Goal: Task Accomplishment & Management: Use online tool/utility

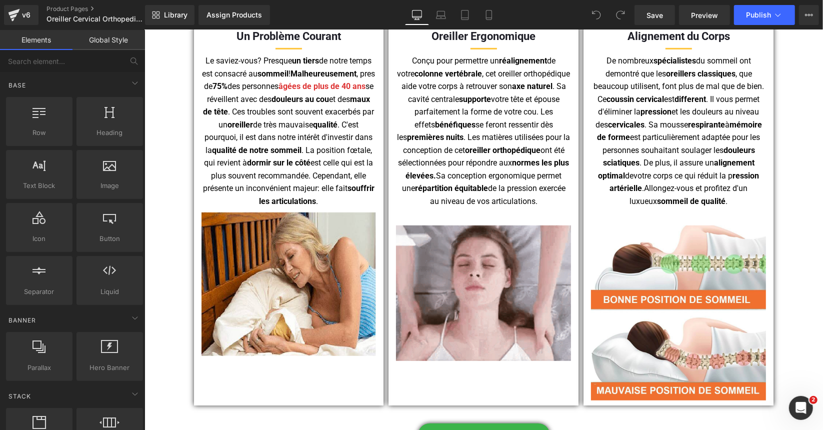
scroll to position [550, 0]
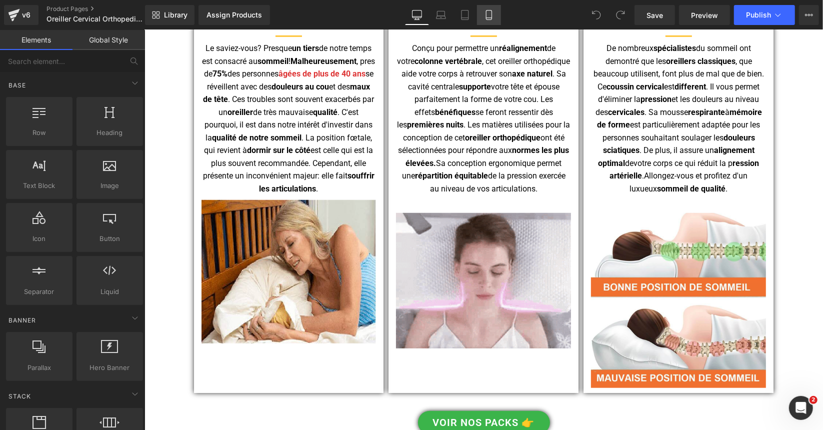
click at [488, 20] on link "Mobile" at bounding box center [489, 15] width 24 height 20
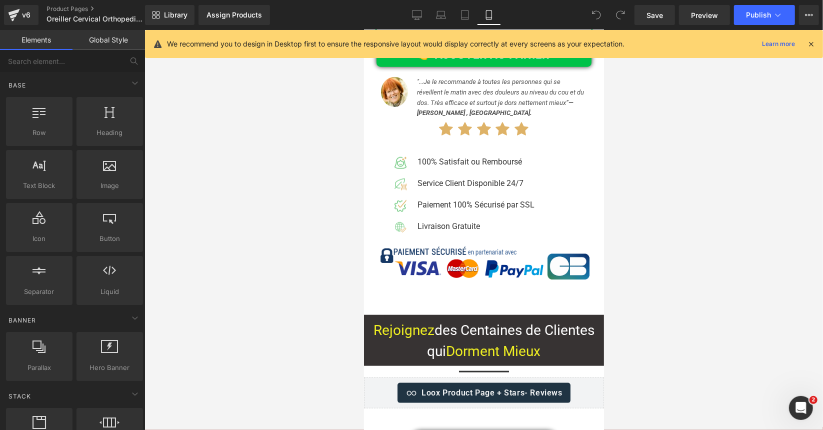
scroll to position [9517, 0]
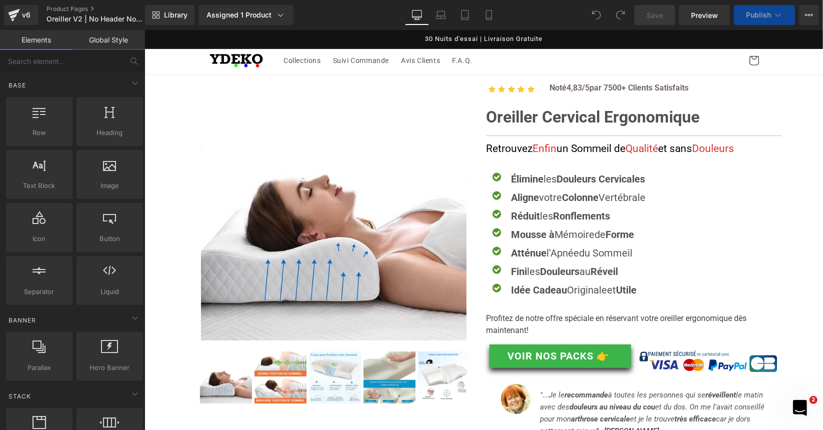
scroll to position [2451, 0]
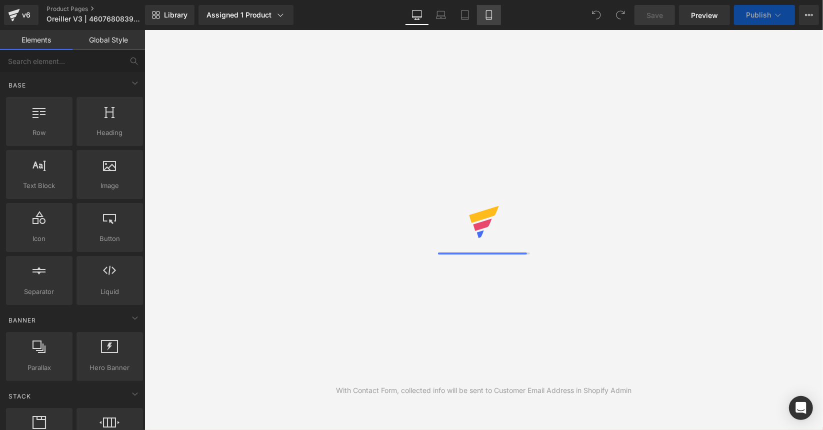
click at [491, 20] on link "Mobile" at bounding box center [489, 15] width 24 height 20
click at [489, 18] on icon at bounding box center [489, 15] width 10 height 10
click at [491, 18] on icon at bounding box center [489, 18] width 6 height 0
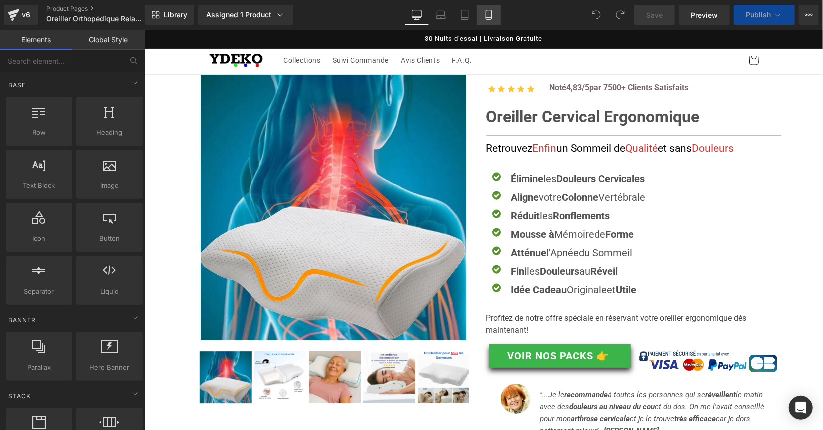
click at [494, 25] on div "Library Assigned 1 Product Product Preview Oreiller Cervical Ergonomique V99 Ma…" at bounding box center [484, 15] width 678 height 30
drag, startPoint x: 489, startPoint y: 16, endPoint x: 279, endPoint y: 6, distance: 209.8
click at [489, 16] on icon at bounding box center [489, 15] width 10 height 10
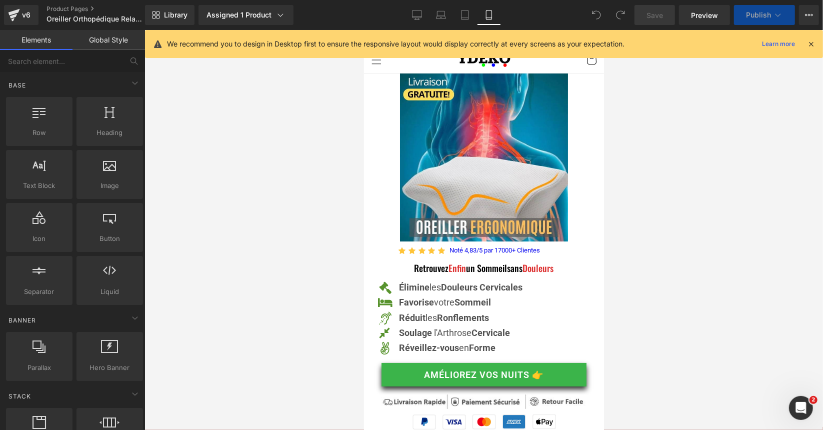
click at [490, 18] on icon at bounding box center [489, 18] width 6 height 0
click at [172, 12] on span "Library" at bounding box center [176, 15] width 24 height 9
click at [173, 13] on span "Library" at bounding box center [176, 15] width 24 height 9
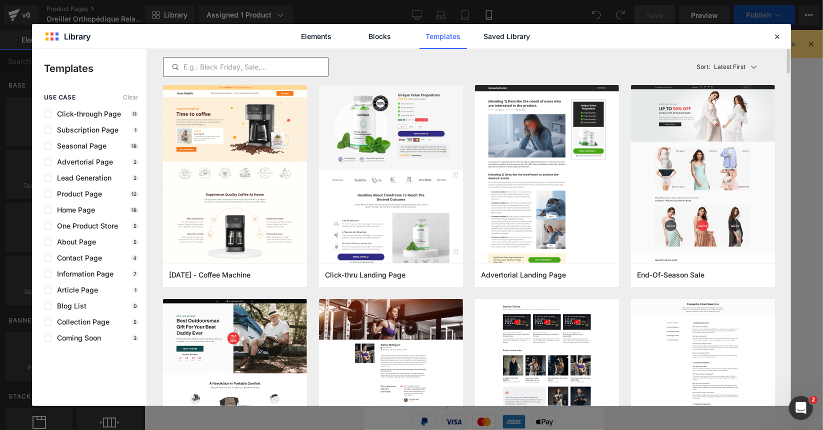
click at [226, 65] on input "text" at bounding box center [246, 67] width 165 height 12
click at [512, 36] on link "Saved Library" at bounding box center [507, 36] width 48 height 25
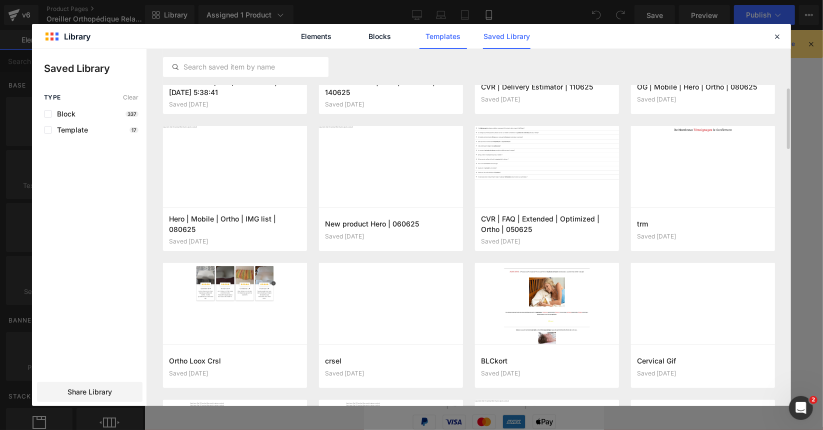
scroll to position [109, 0]
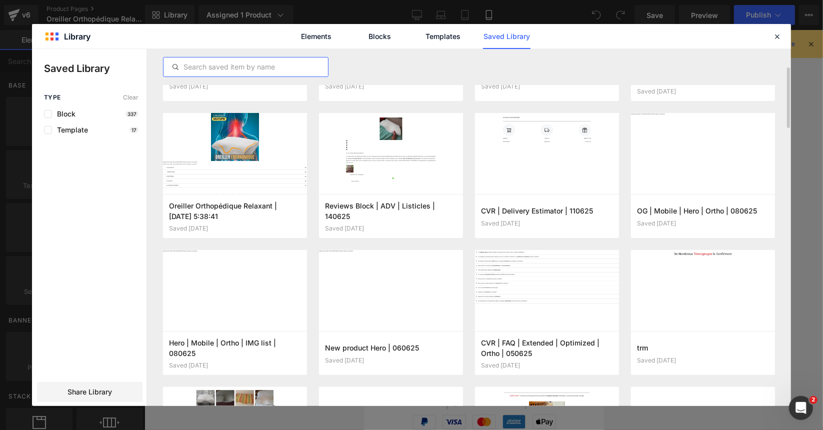
click at [243, 68] on input "text" at bounding box center [246, 67] width 165 height 12
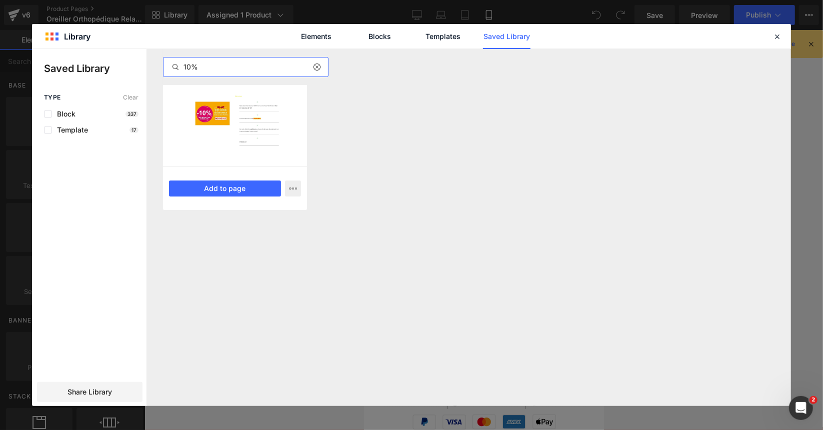
type input "10%"
click at [224, 134] on div at bounding box center [235, 125] width 144 height 81
click at [235, 190] on button "Add to page" at bounding box center [225, 189] width 112 height 16
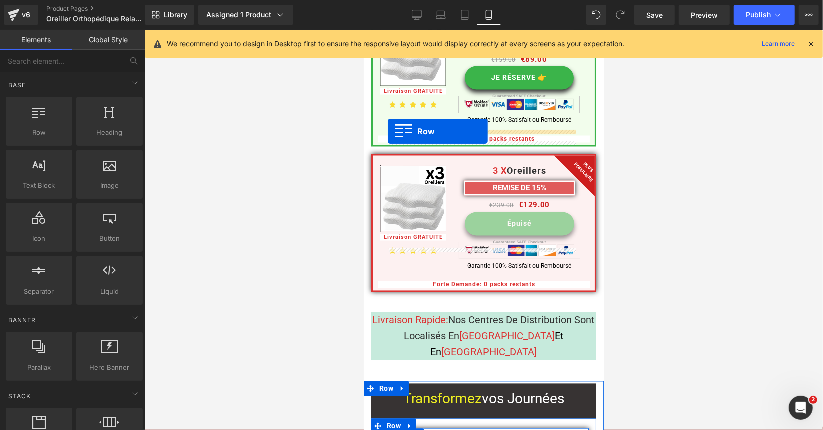
scroll to position [7154, 0]
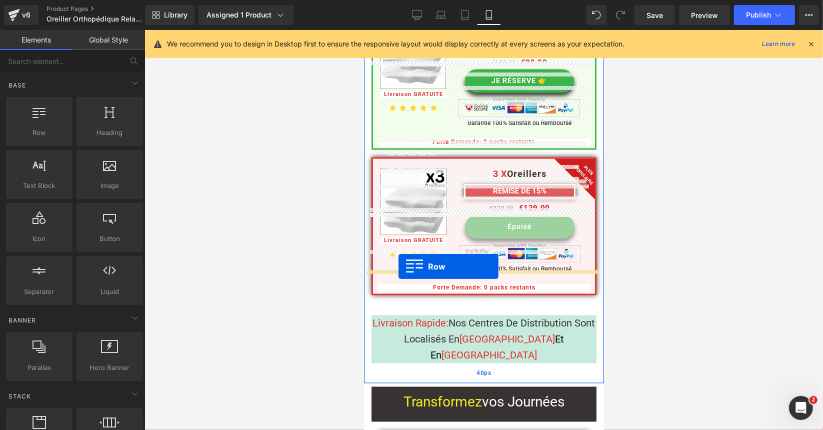
drag, startPoint x: 368, startPoint y: 234, endPoint x: 398, endPoint y: 266, distance: 44.6
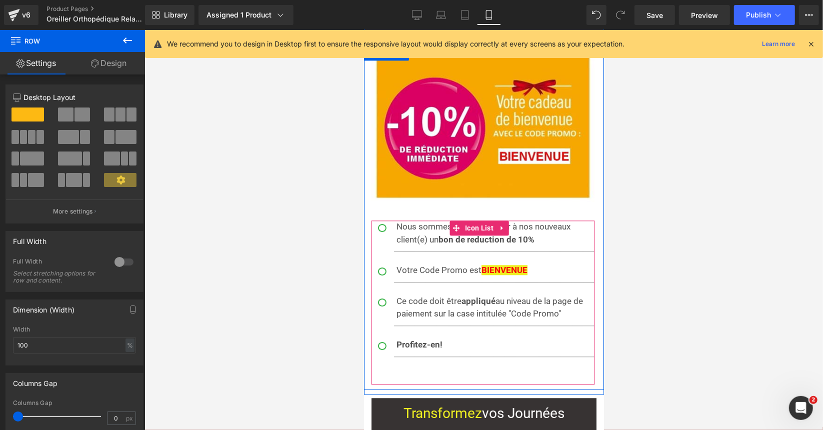
scroll to position [7704, 0]
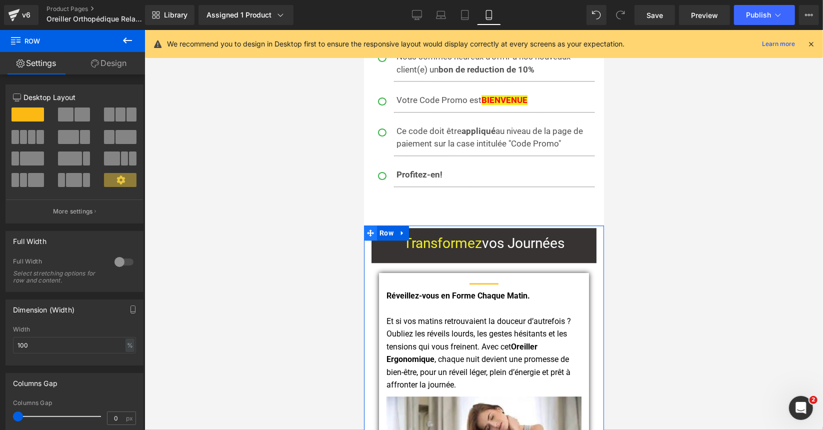
click at [373, 225] on span at bounding box center [370, 232] width 13 height 15
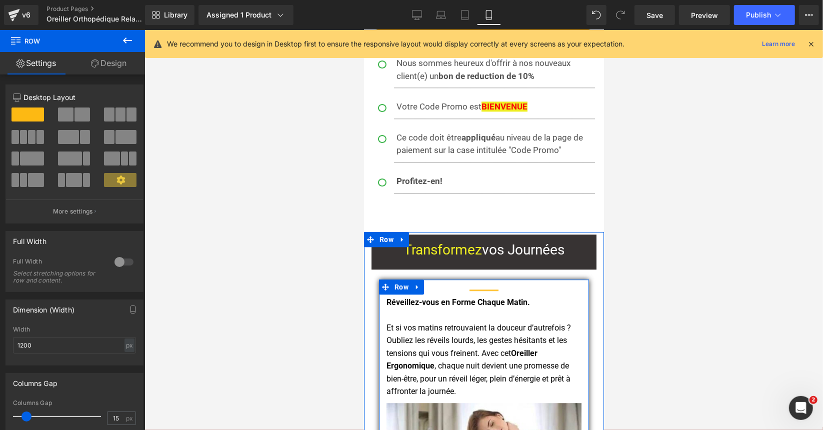
scroll to position [7604, 0]
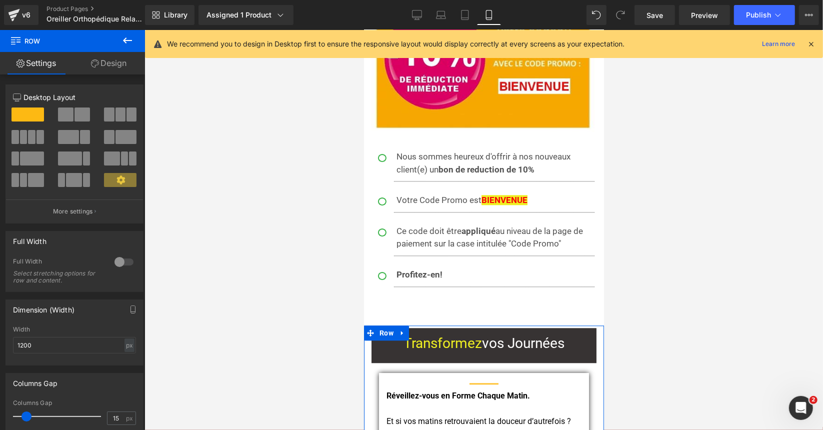
click at [404, 329] on icon at bounding box center [402, 333] width 7 height 8
click at [406, 325] on link at bounding box center [402, 332] width 13 height 15
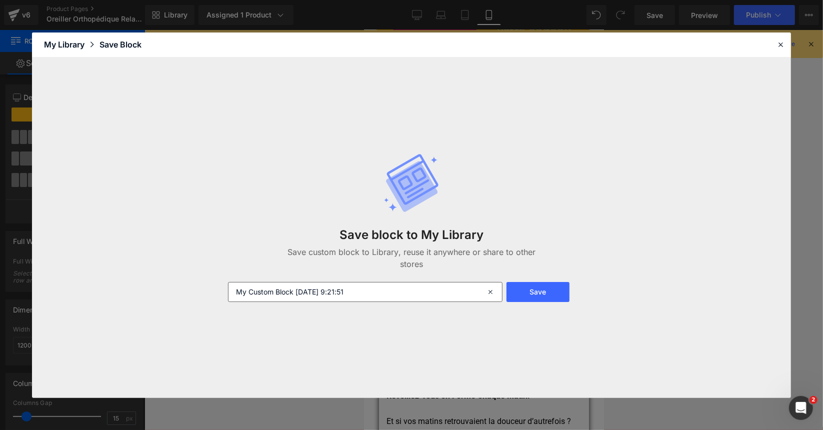
click at [365, 282] on input "My Custom Block 2025-10-07 9:21:51" at bounding box center [365, 292] width 275 height 20
click at [364, 283] on input "My Custom Block 2025-10-07 9:21:51" at bounding box center [365, 292] width 275 height 20
click at [363, 284] on input "My Custom Block 2025-10-07 9:21:51" at bounding box center [365, 292] width 275 height 20
click at [361, 285] on input "My Custom Block 2025-10-07 9:21:51" at bounding box center [365, 292] width 275 height 20
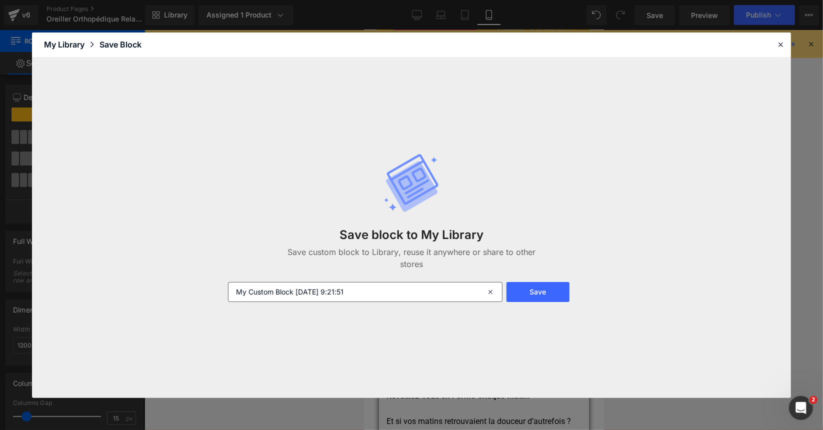
click at [361, 285] on input "My Custom Block 2025-10-07 9:21:51" at bounding box center [365, 292] width 275 height 20
type input "CVR | Transformation Block | 071025"
click at [545, 283] on button "Save" at bounding box center [539, 292] width 64 height 20
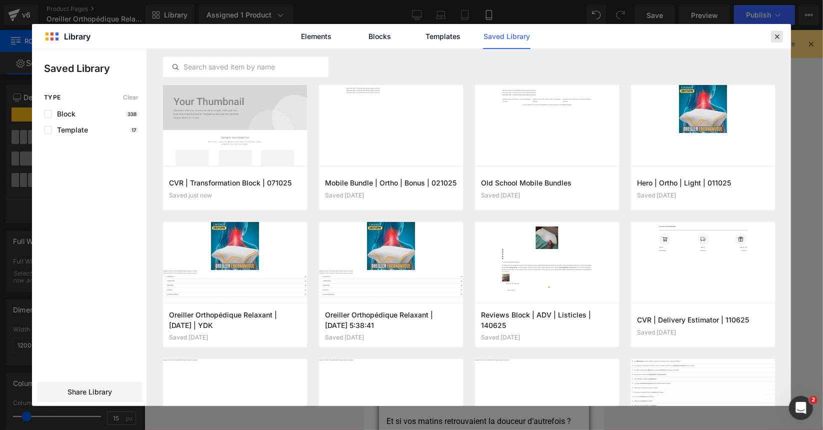
click at [778, 35] on icon at bounding box center [777, 36] width 9 height 9
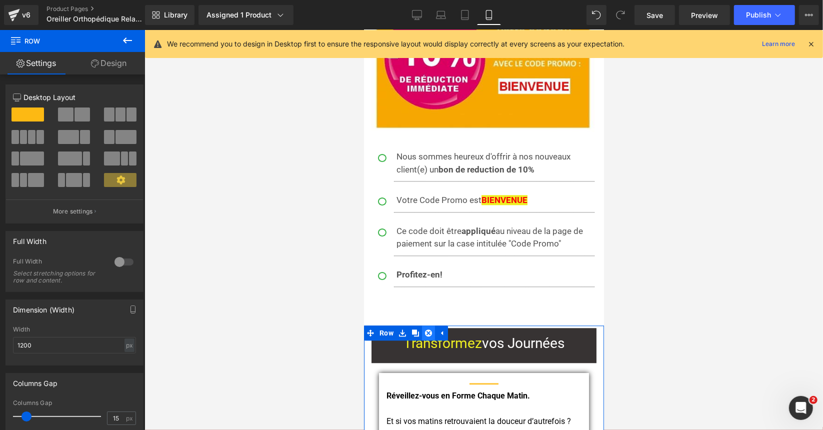
click at [426, 329] on icon at bounding box center [428, 332] width 7 height 7
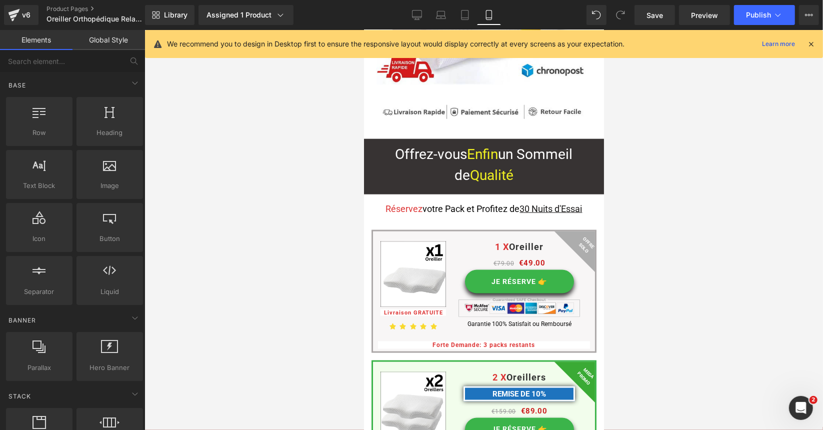
scroll to position [6796, 0]
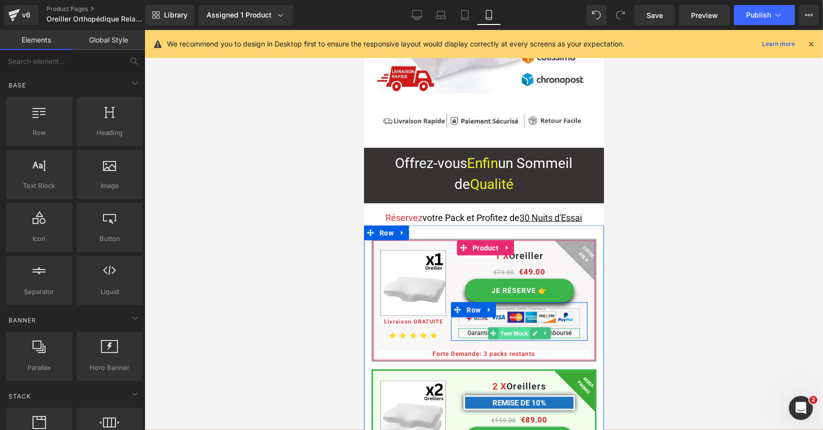
click at [506, 327] on span "Text Block" at bounding box center [514, 333] width 32 height 12
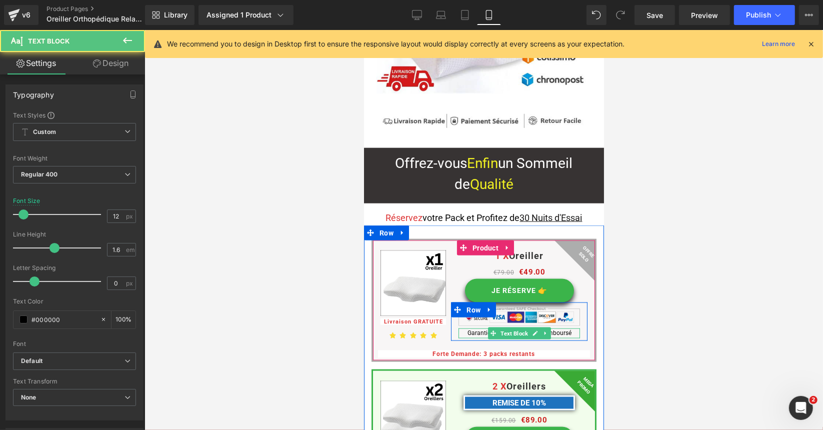
click at [479, 328] on p "Garantie 100% Satisfait ou Remboursé" at bounding box center [519, 333] width 122 height 10
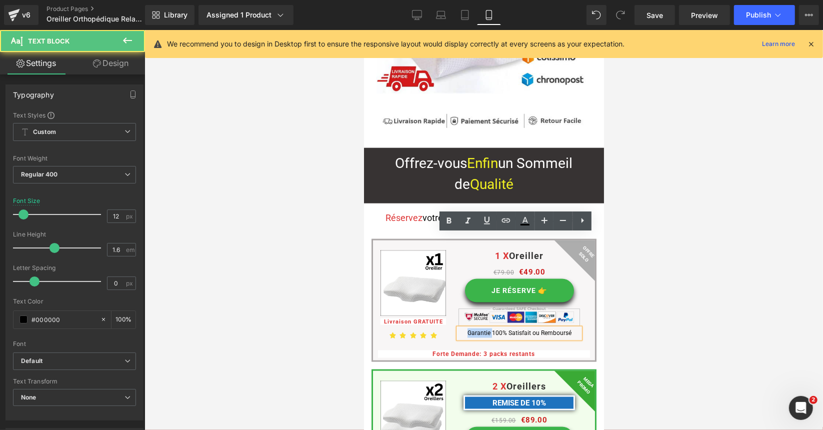
click at [479, 328] on p "Garantie 100% Satisfait ou Remboursé" at bounding box center [519, 333] width 122 height 10
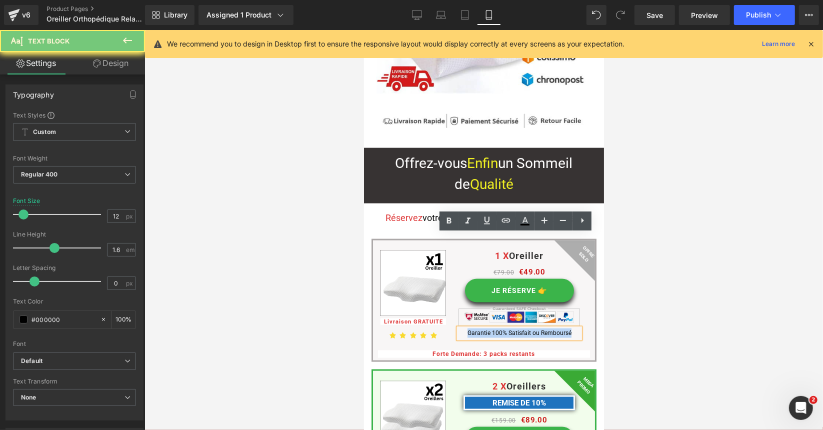
click at [479, 328] on p "Garantie 100% Satisfait ou Remboursé" at bounding box center [519, 333] width 122 height 10
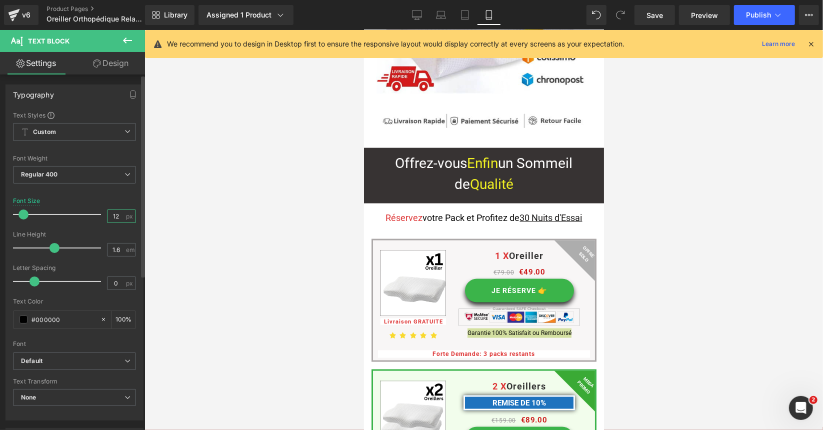
click at [118, 218] on input "12" at bounding box center [117, 216] width 18 height 13
type input "10"
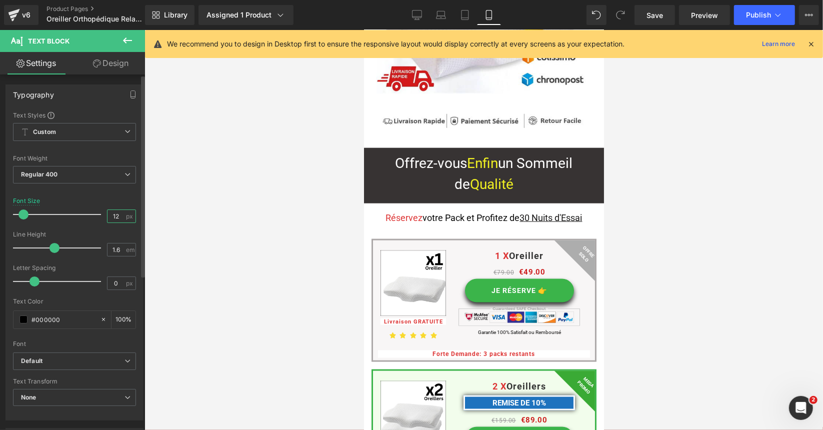
click at [116, 214] on input "12" at bounding box center [117, 216] width 18 height 13
type input "10"
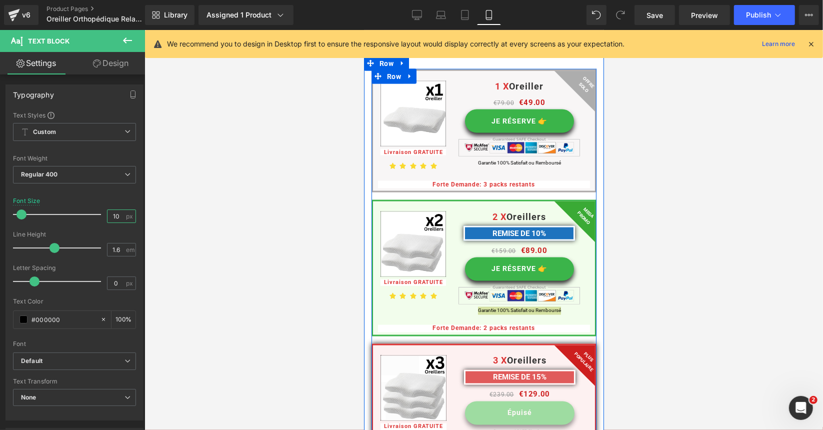
scroll to position [7047, 0]
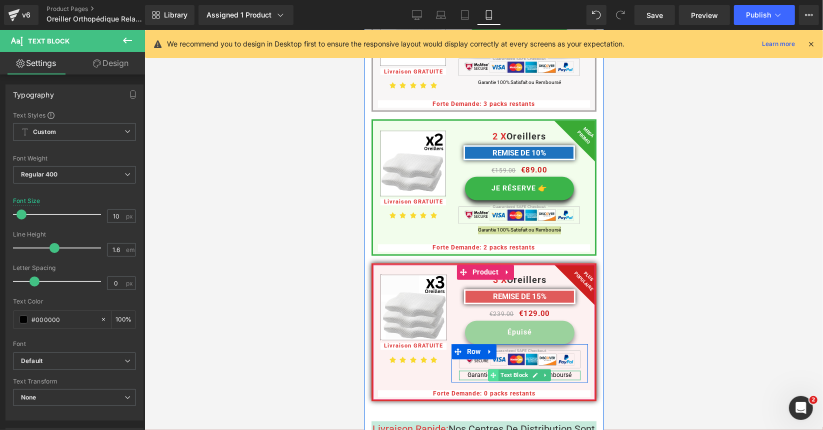
click at [488, 369] on span at bounding box center [493, 375] width 11 height 12
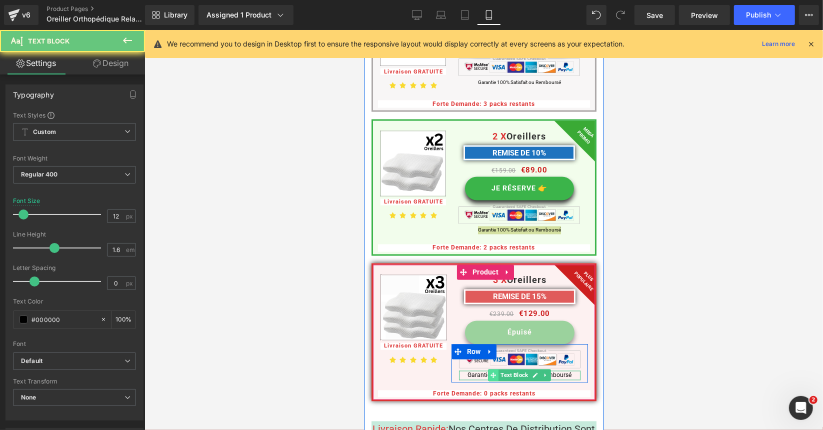
click at [488, 369] on span at bounding box center [493, 375] width 11 height 12
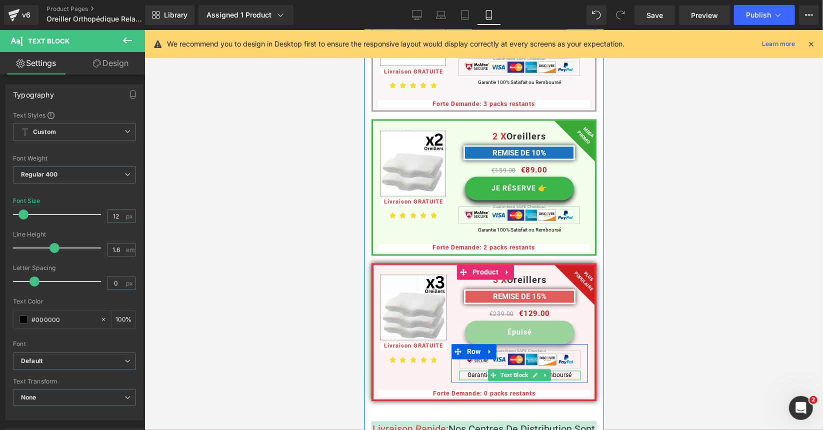
click at [562, 371] on p "Garantie 100% Satisfait ou Remboursé" at bounding box center [520, 376] width 122 height 10
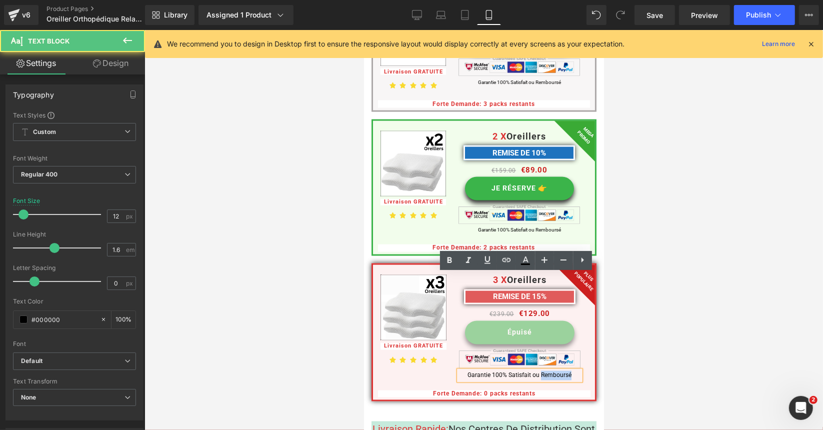
click at [562, 371] on p "Garantie 100% Satisfait ou Remboursé" at bounding box center [520, 376] width 122 height 10
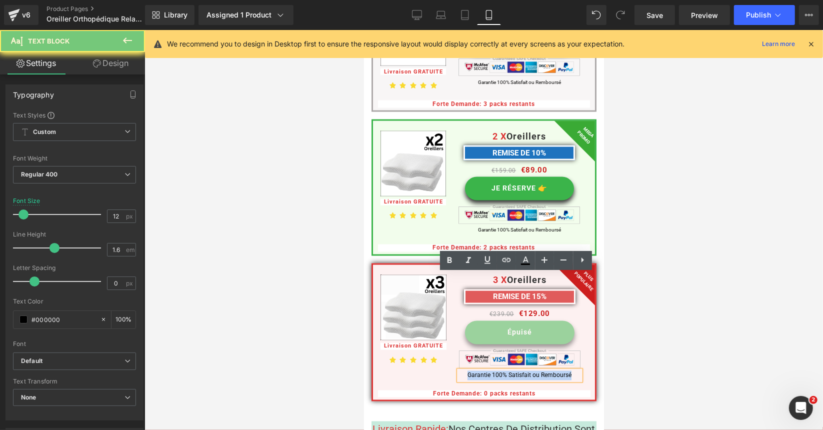
click at [562, 371] on p "Garantie 100% Satisfait ou Remboursé" at bounding box center [520, 376] width 122 height 10
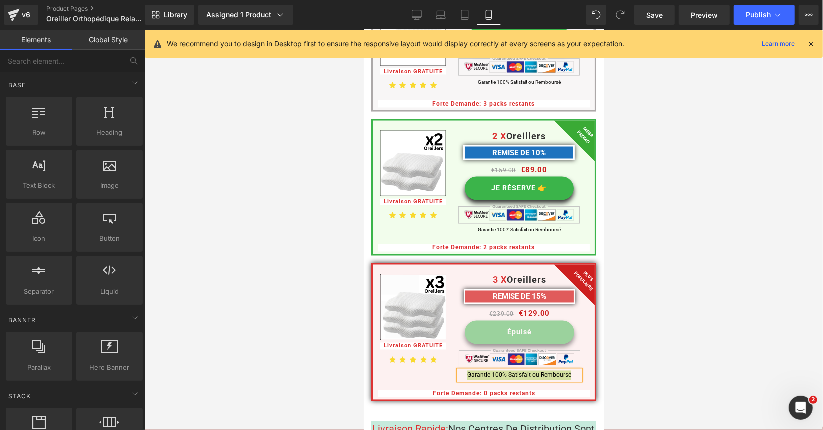
click at [657, 272] on div at bounding box center [484, 230] width 679 height 400
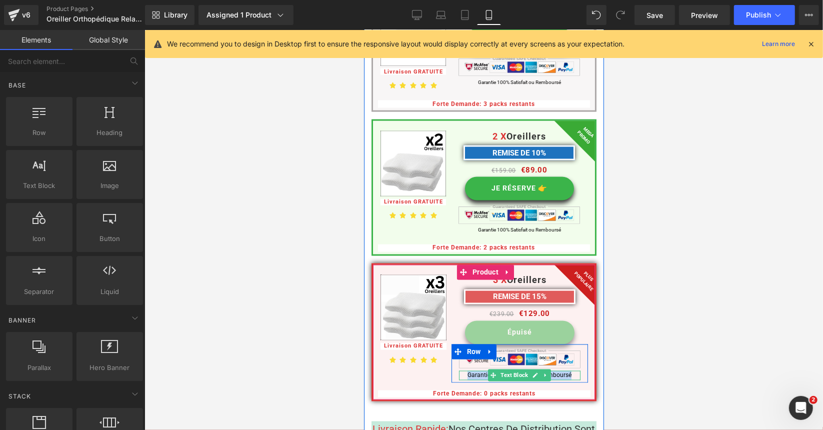
click at [481, 371] on p "Garantie 100% Satisfait ou Remboursé" at bounding box center [520, 376] width 122 height 10
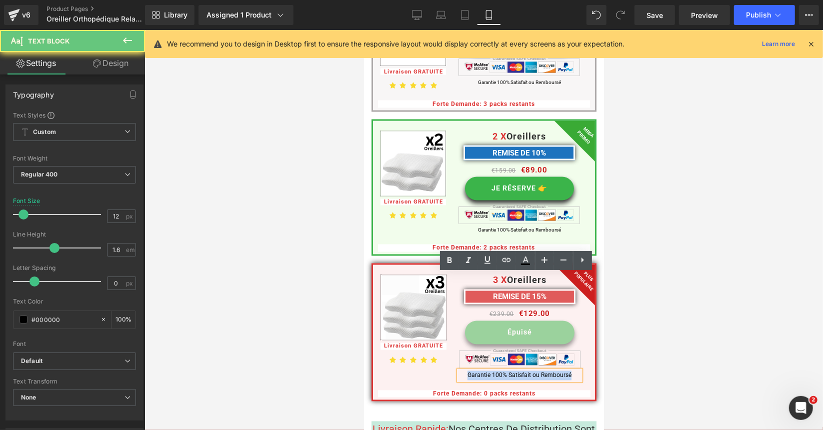
click at [481, 371] on p "Garantie 100% Satisfait ou Remboursé" at bounding box center [520, 376] width 122 height 10
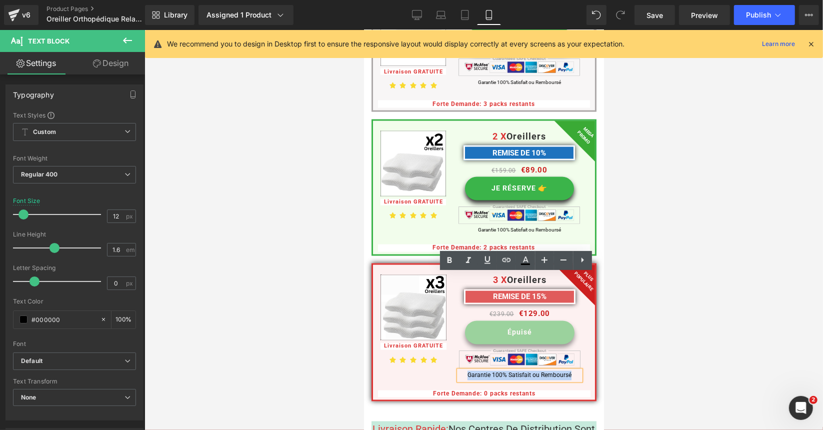
click at [481, 371] on p "Garantie 100% Satisfait ou Remboursé" at bounding box center [520, 376] width 122 height 10
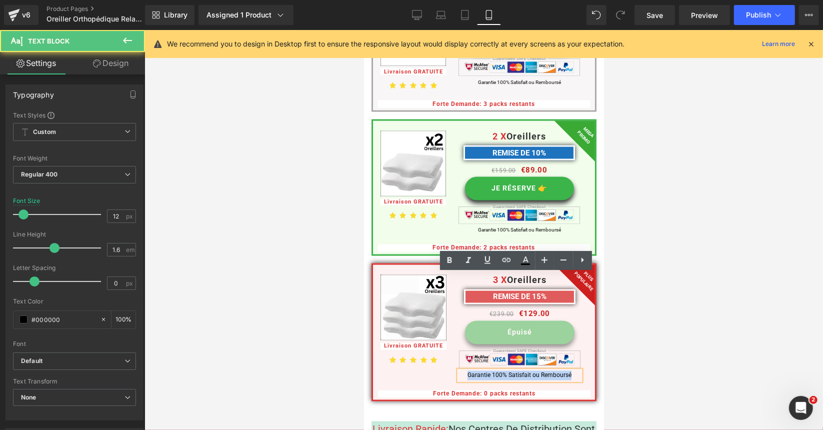
click at [481, 371] on p "Garantie 100% Satisfait ou Remboursé" at bounding box center [520, 376] width 122 height 10
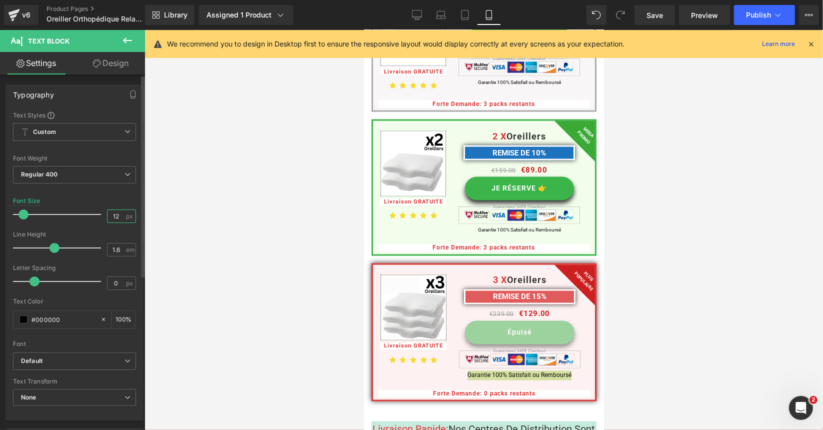
click at [114, 215] on input "12" at bounding box center [117, 216] width 18 height 13
type input "10"
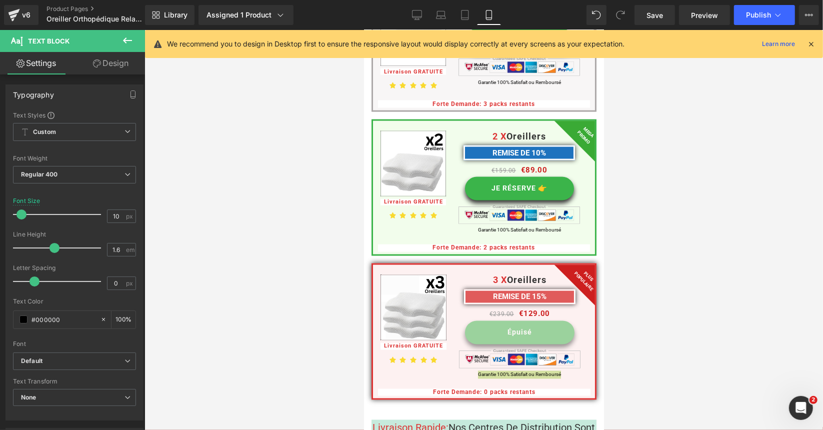
click at [238, 222] on div at bounding box center [484, 230] width 679 height 400
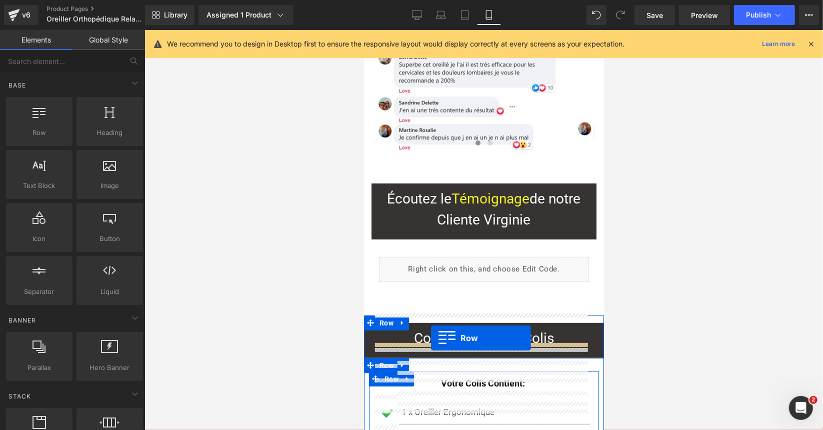
scroll to position [6018, 0]
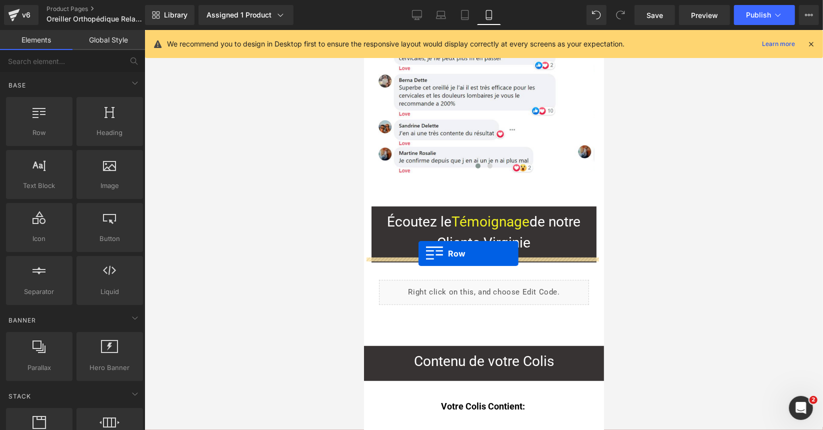
drag, startPoint x: 366, startPoint y: 194, endPoint x: 418, endPoint y: 253, distance: 78.7
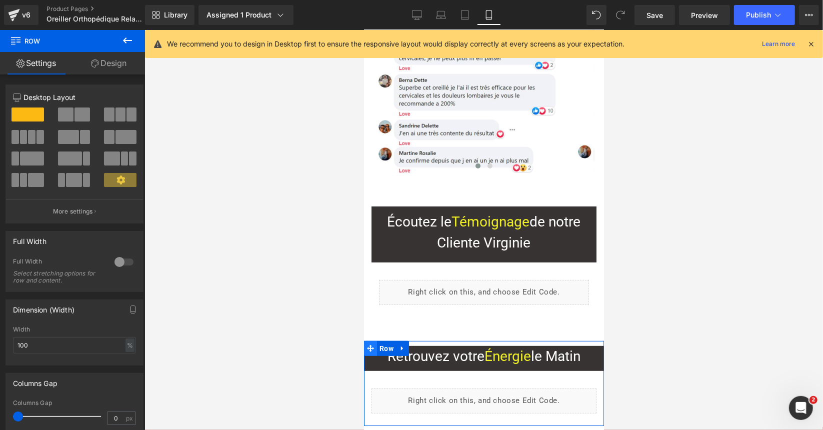
click at [373, 345] on icon at bounding box center [370, 349] width 7 height 8
click at [111, 55] on link "Design" at bounding box center [109, 63] width 73 height 23
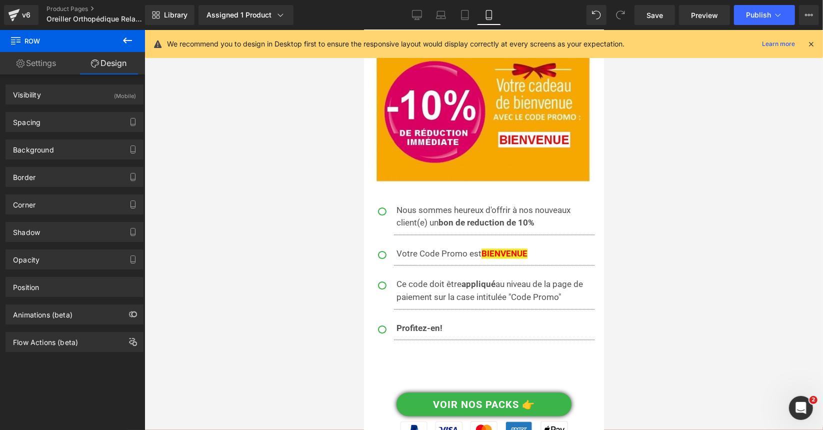
scroll to position [7718, 0]
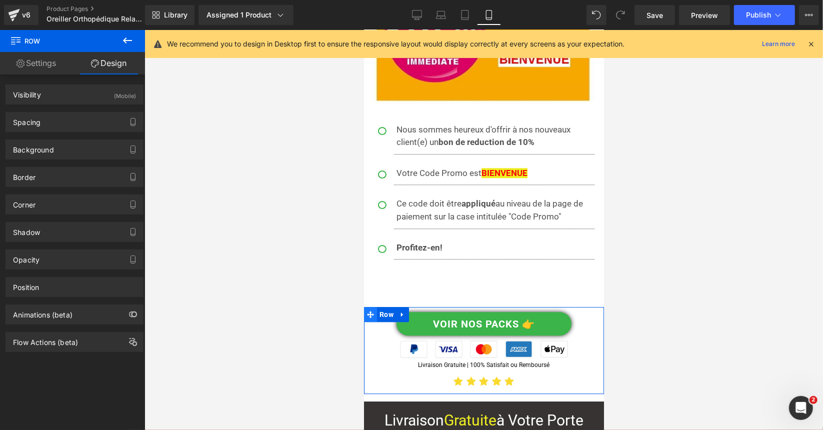
click at [373, 307] on span at bounding box center [370, 314] width 13 height 15
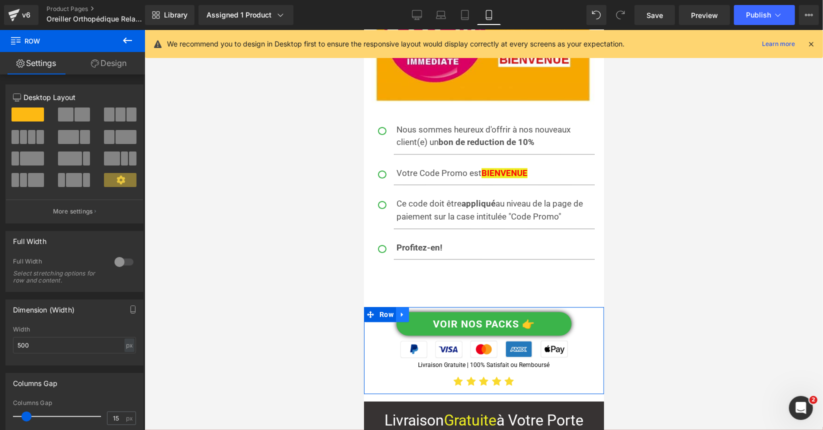
click at [404, 311] on icon at bounding box center [402, 315] width 7 height 8
click at [428, 311] on icon at bounding box center [428, 314] width 7 height 7
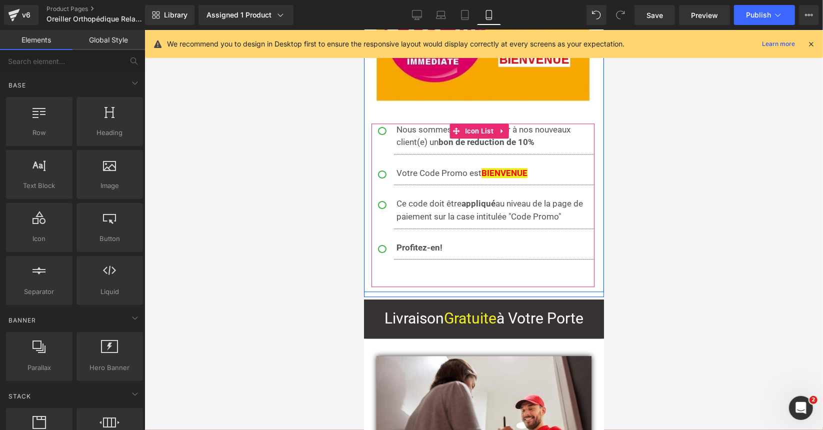
click at [450, 156] on div "Icon Nous sommes heureux d'offrir à nos nouveaux client(e) un bon de reduction …" at bounding box center [482, 205] width 223 height 164
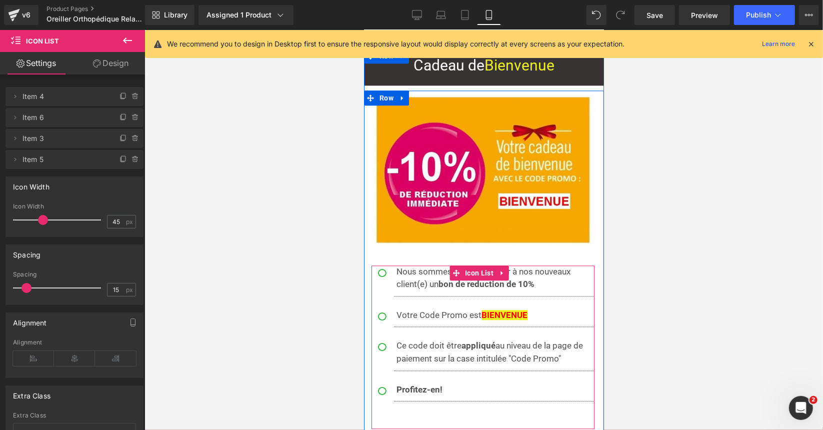
scroll to position [7568, 0]
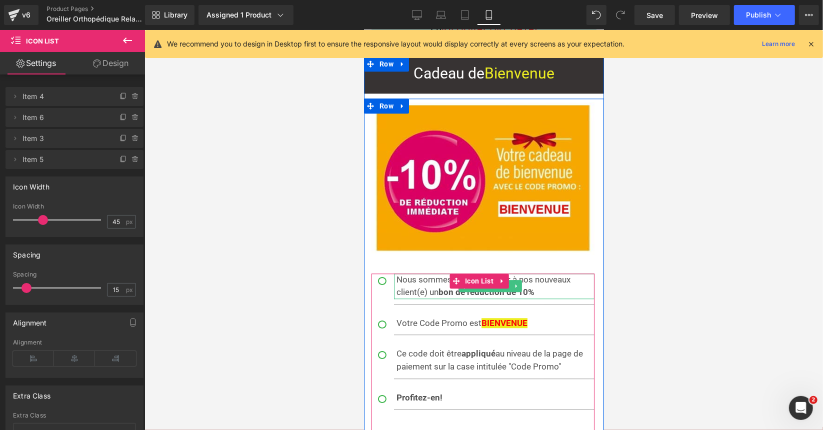
click at [424, 274] on span "Nous sommes heureux d'offrir à nos nouveaux client(e) un bon de reduction de 10%" at bounding box center [483, 285] width 174 height 23
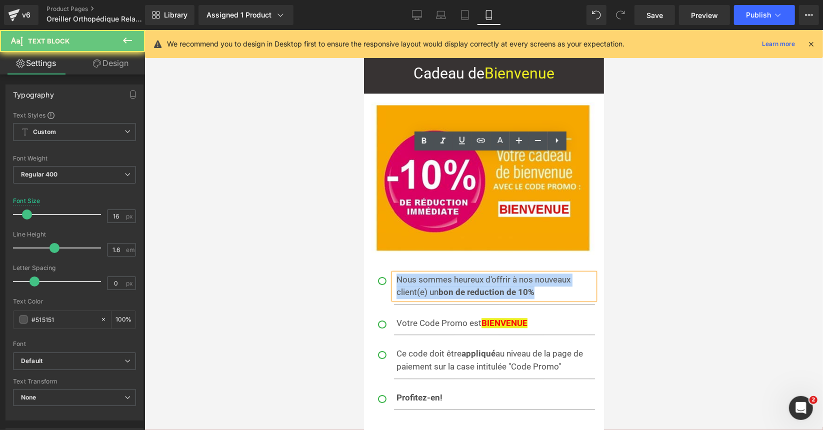
click at [424, 274] on span "Nous sommes heureux d'offrir à nos nouveaux client(e) un bon de reduction de 10%" at bounding box center [483, 285] width 174 height 23
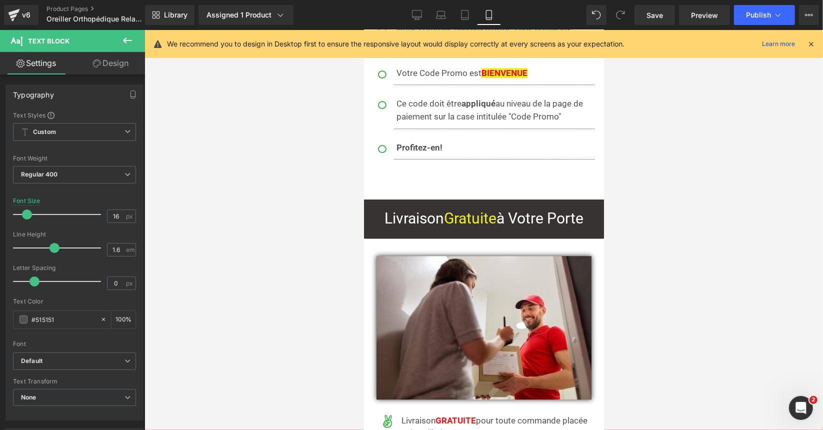
scroll to position [7968, 0]
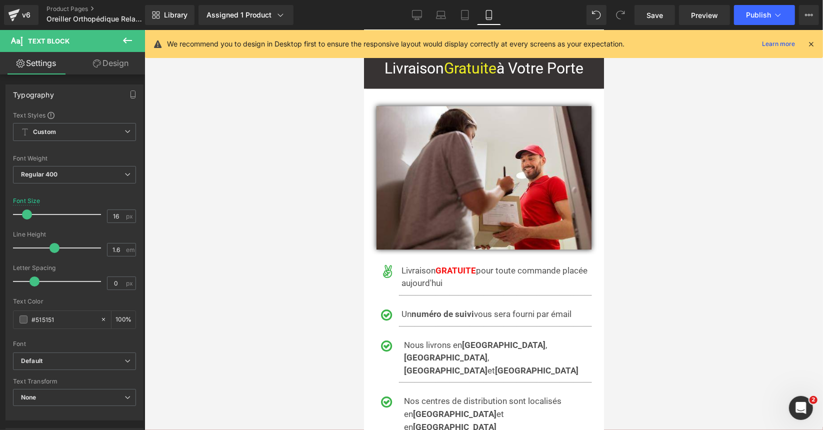
click at [409, 265] on span "Livraison GRATUITE pour toute commande placée aujourd'hui" at bounding box center [494, 276] width 186 height 23
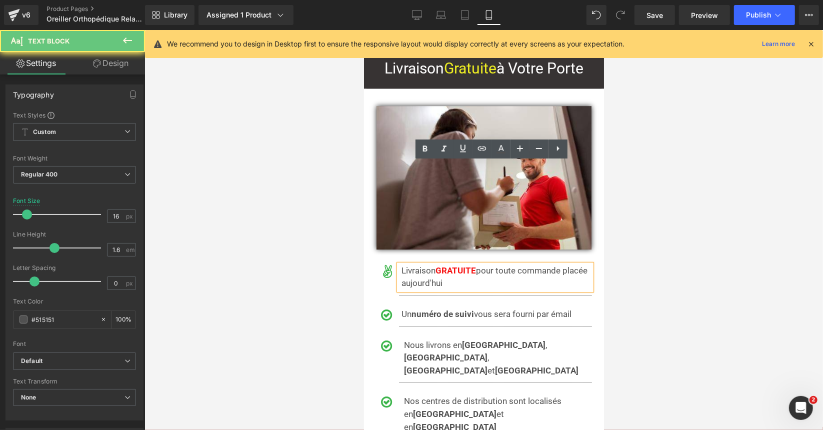
click at [409, 265] on span "Livraison GRATUITE pour toute commande placée aujourd'hui" at bounding box center [494, 276] width 186 height 23
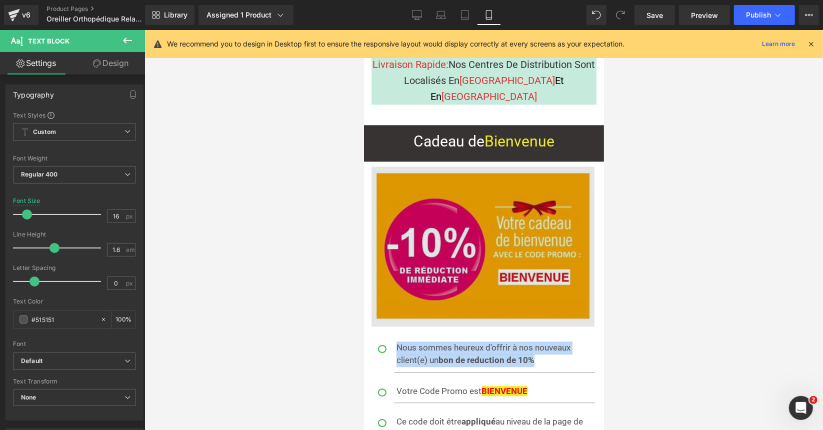
scroll to position [7468, 0]
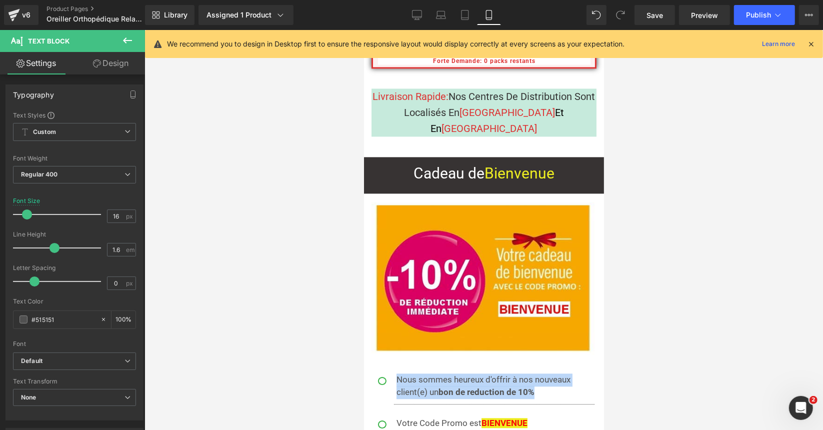
click at [430, 374] on span "Nous sommes heureux d'offrir à nos nouveaux client(e) un bon de reduction de 10%" at bounding box center [483, 385] width 174 height 23
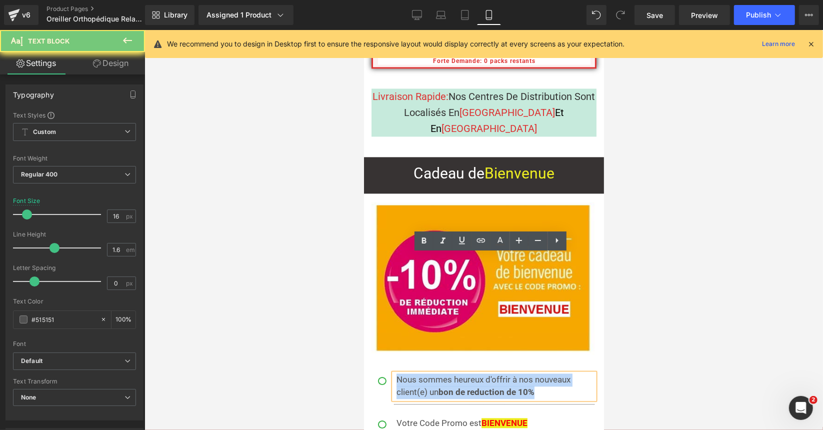
click at [430, 374] on span "Nous sommes heureux d'offrir à nos nouveaux client(e) un bon de reduction de 10%" at bounding box center [483, 385] width 174 height 23
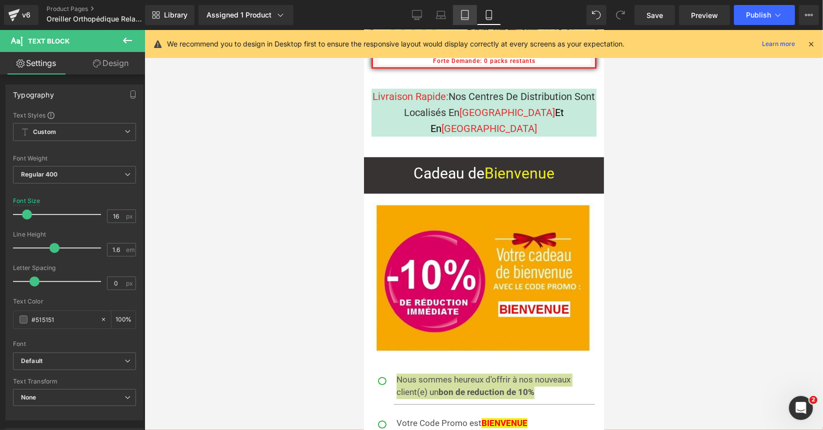
click at [467, 16] on icon at bounding box center [465, 15] width 10 height 10
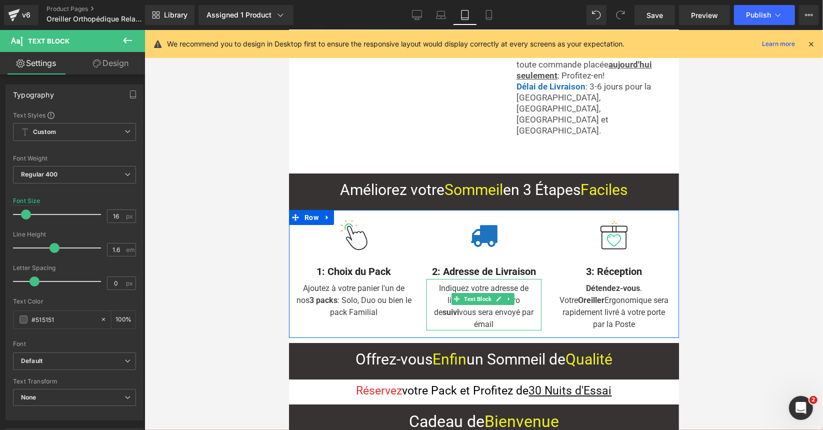
scroll to position [5800, 0]
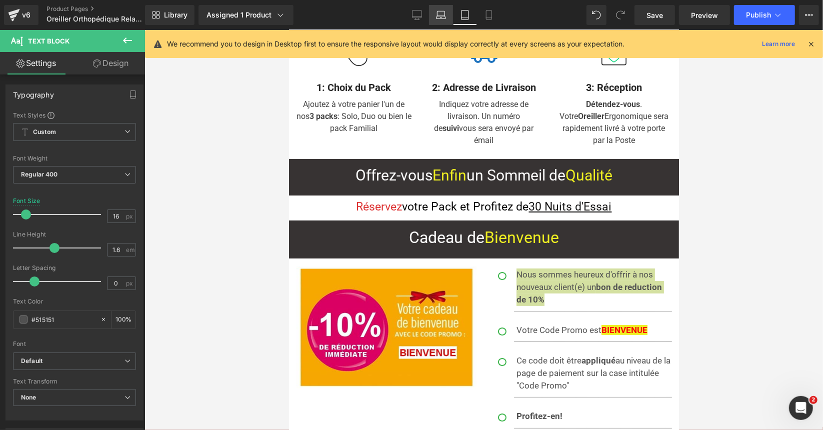
click at [441, 13] on icon at bounding box center [441, 15] width 10 height 10
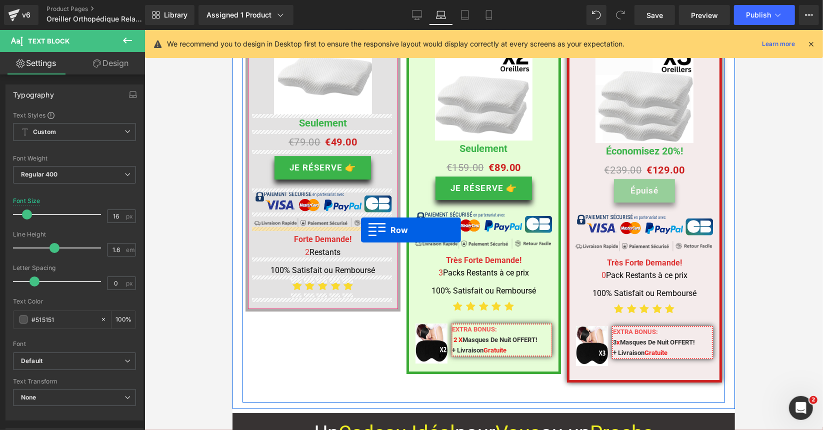
scroll to position [5283, 0]
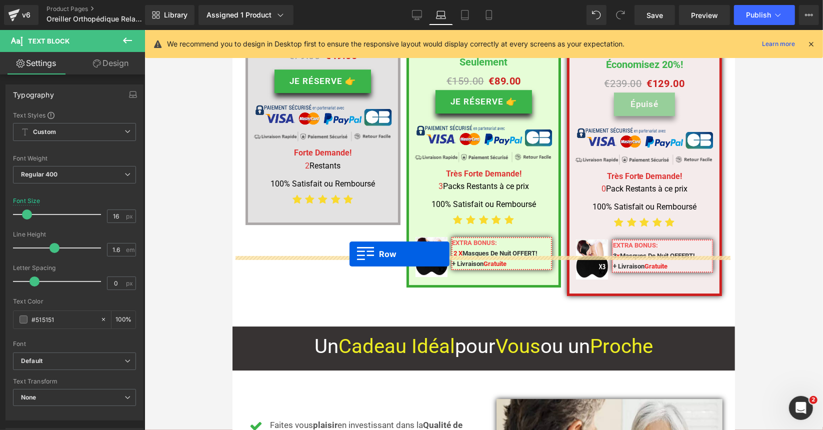
drag, startPoint x: 235, startPoint y: 148, endPoint x: 349, endPoint y: 254, distance: 156.1
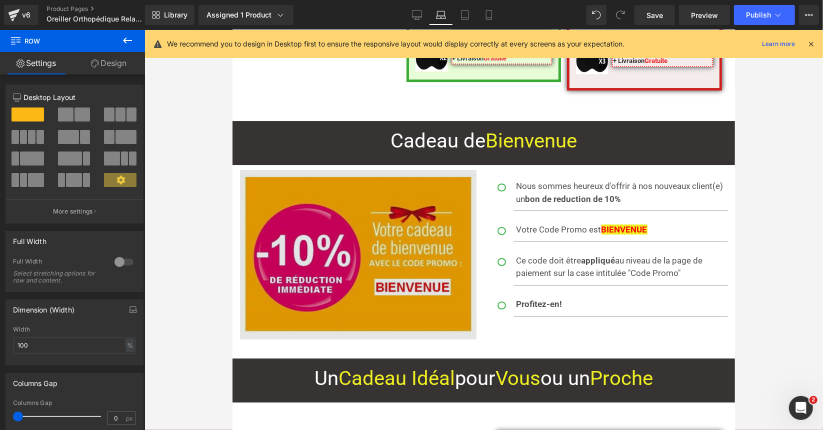
scroll to position [5458, 0]
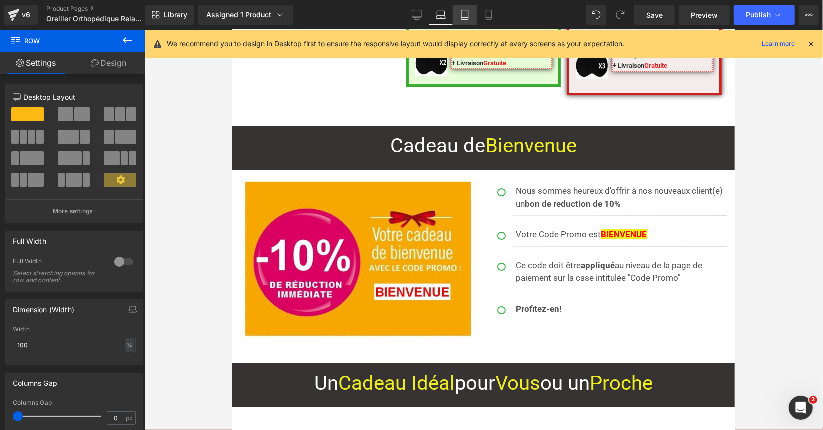
click at [468, 19] on icon at bounding box center [465, 15] width 10 height 10
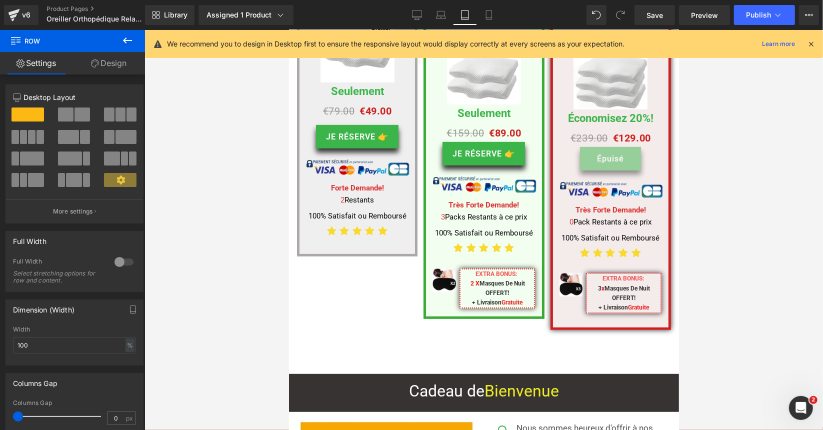
scroll to position [6102, 0]
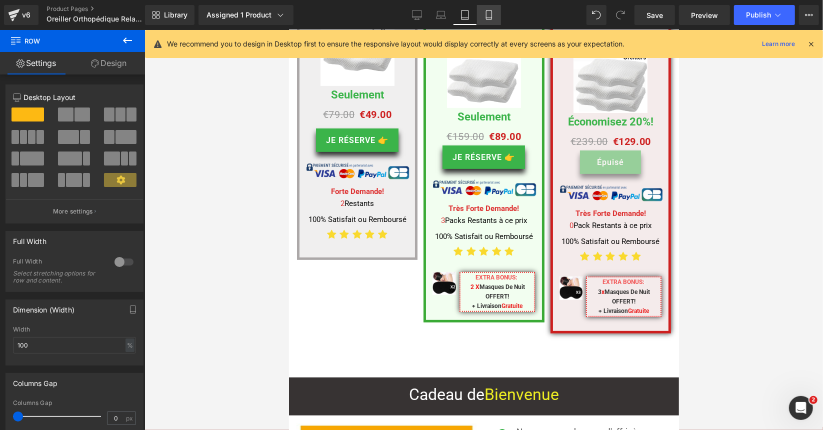
click at [488, 19] on icon at bounding box center [489, 15] width 10 height 10
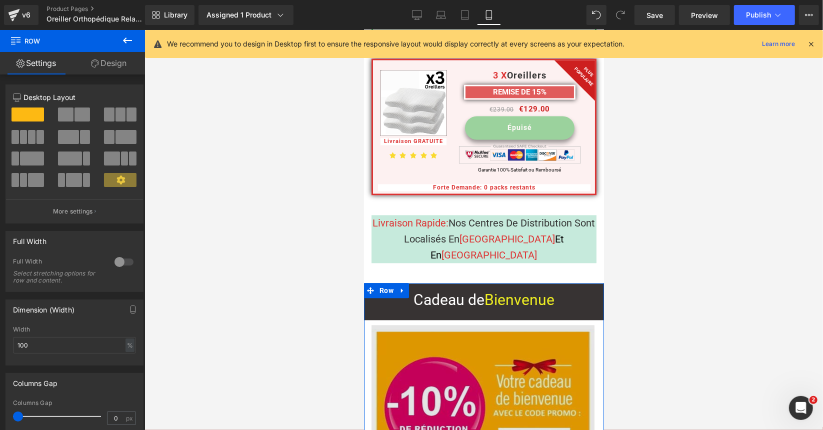
scroll to position [7343, 0]
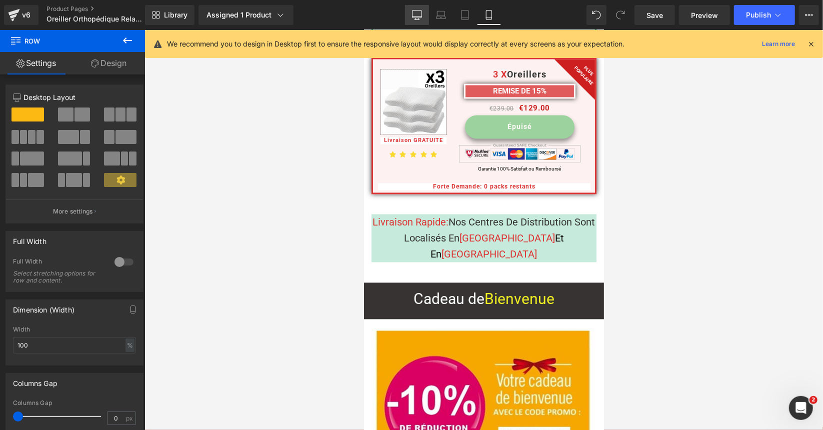
click at [417, 11] on icon at bounding box center [417, 15] width 10 height 10
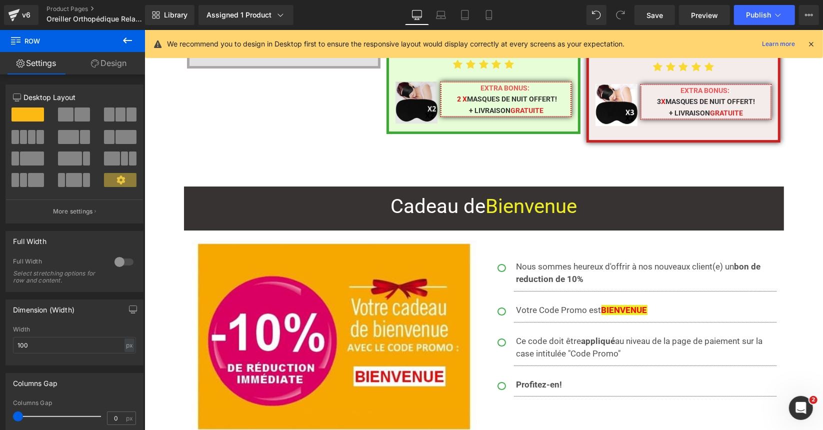
scroll to position [5449, 0]
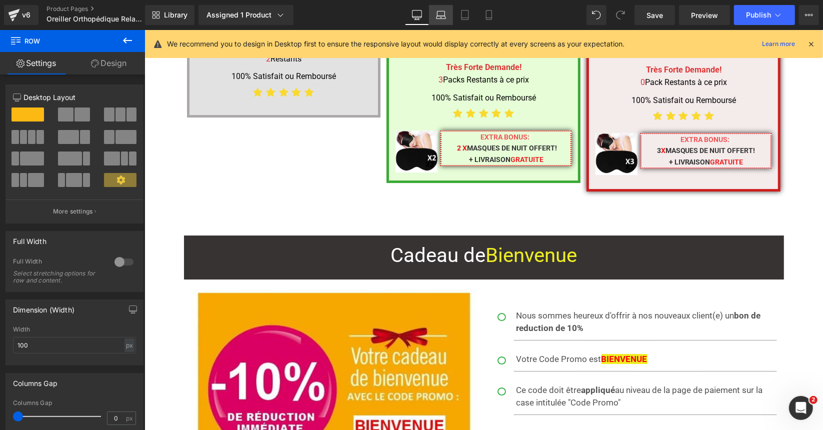
click at [445, 17] on icon at bounding box center [441, 15] width 10 height 10
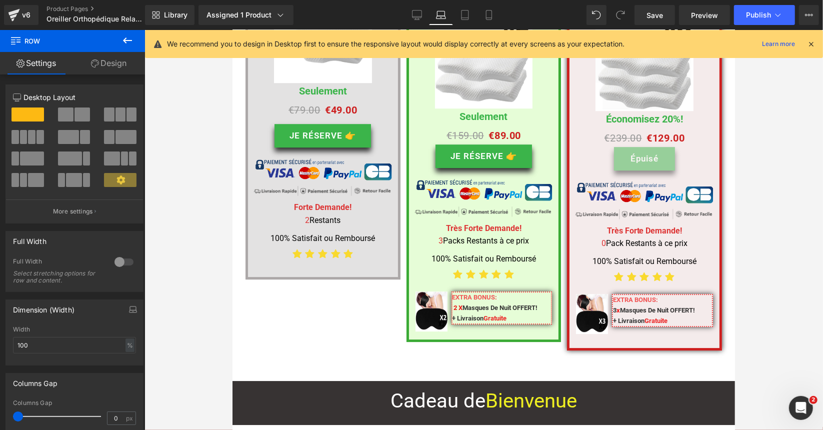
scroll to position [5040, 0]
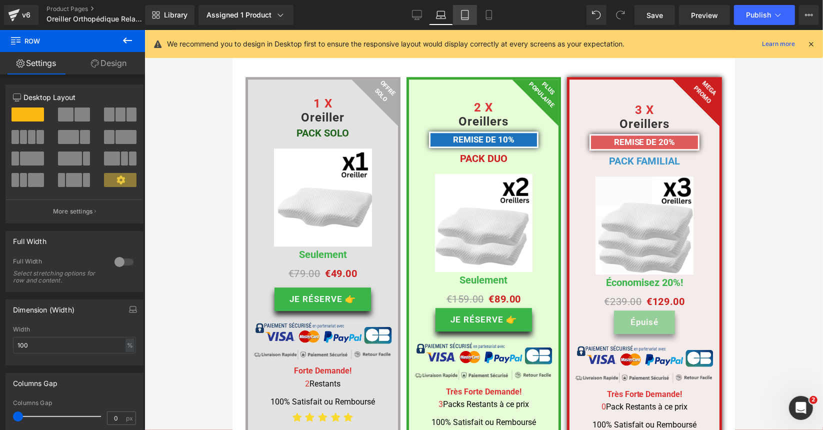
click at [468, 18] on icon at bounding box center [465, 18] width 7 height 0
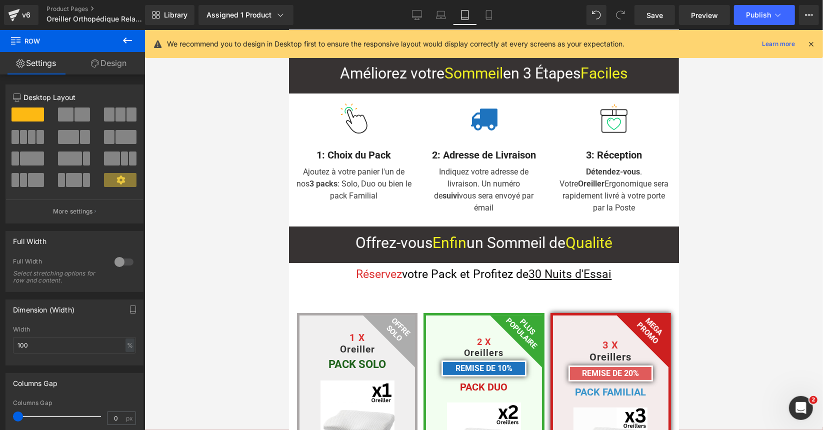
scroll to position [5633, 0]
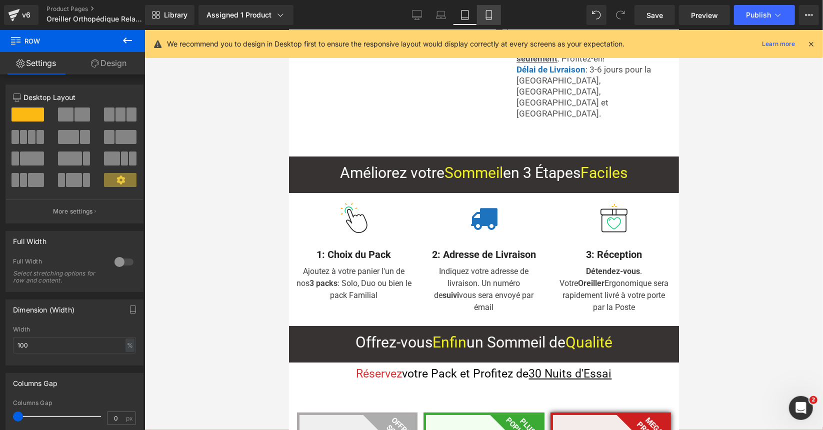
click at [491, 17] on icon at bounding box center [489, 15] width 10 height 10
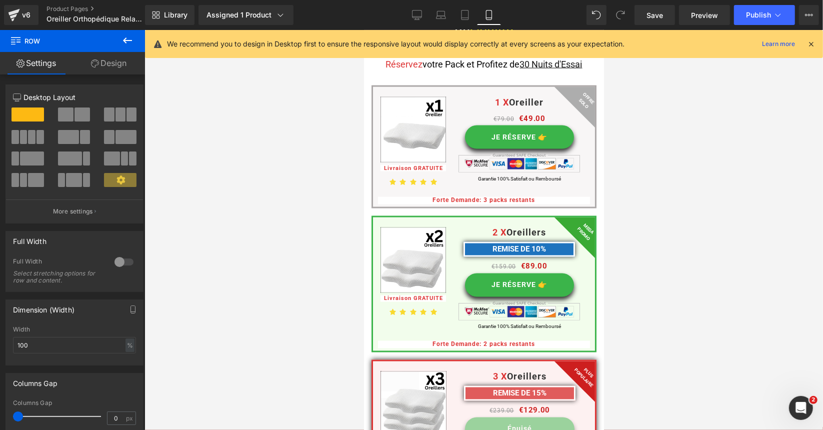
scroll to position [7224, 0]
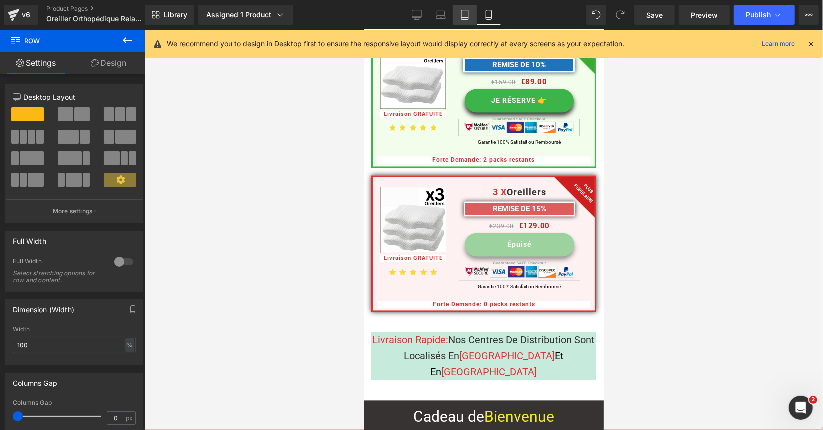
click at [467, 13] on icon at bounding box center [465, 15] width 10 height 10
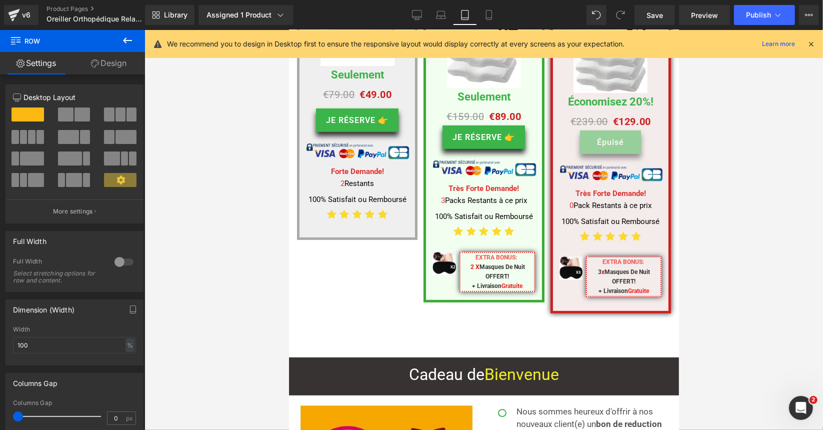
scroll to position [6059, 0]
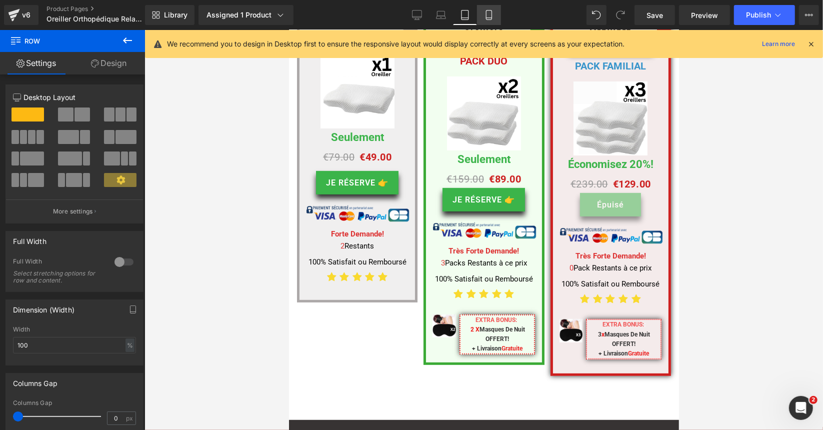
click at [491, 18] on icon at bounding box center [489, 18] width 6 height 0
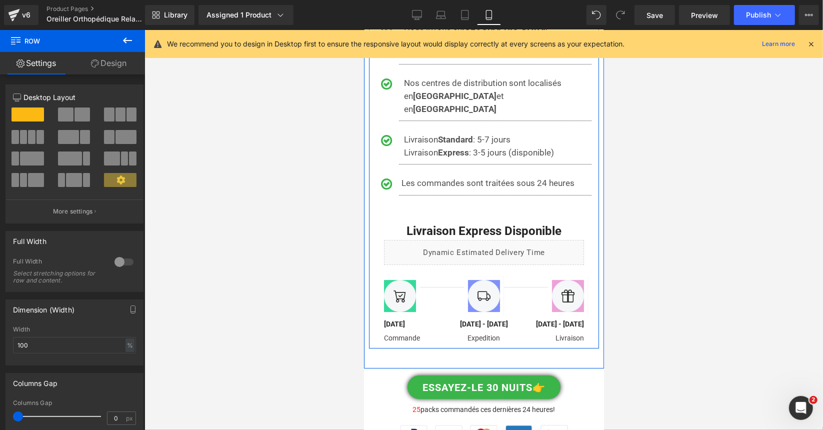
scroll to position [8312, 0]
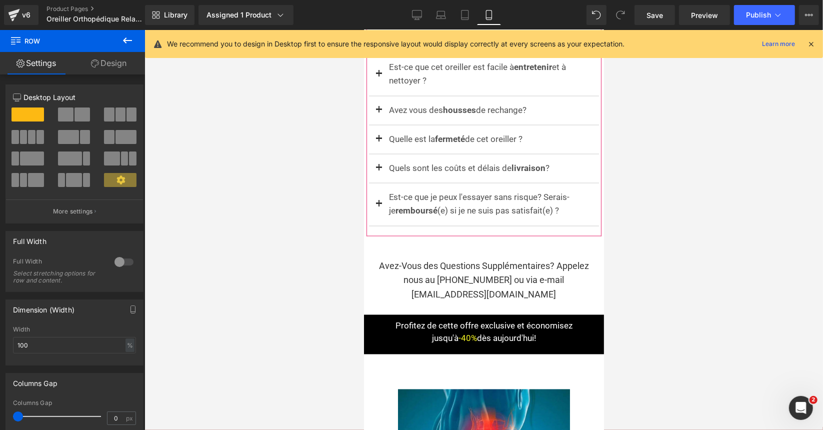
scroll to position [10063, 0]
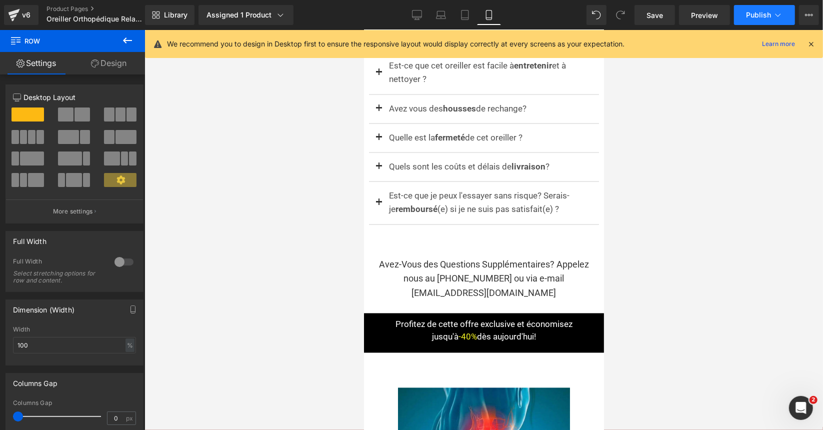
click at [769, 8] on button "Publish" at bounding box center [764, 15] width 61 height 20
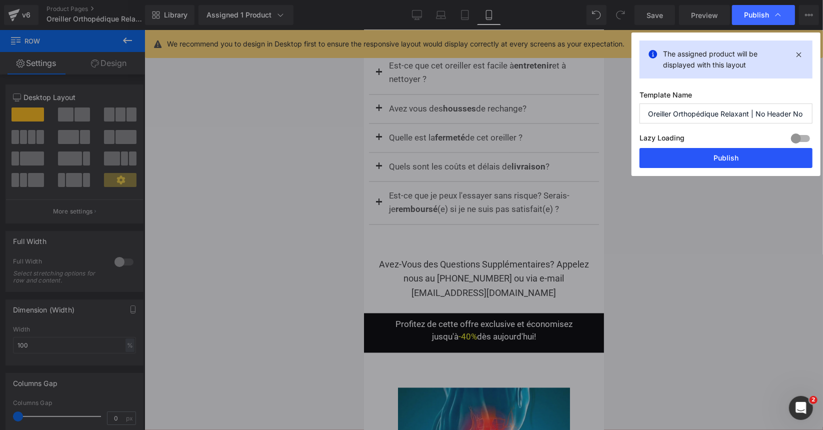
click at [723, 162] on button "Publish" at bounding box center [726, 158] width 173 height 20
